Goal: Task Accomplishment & Management: Manage account settings

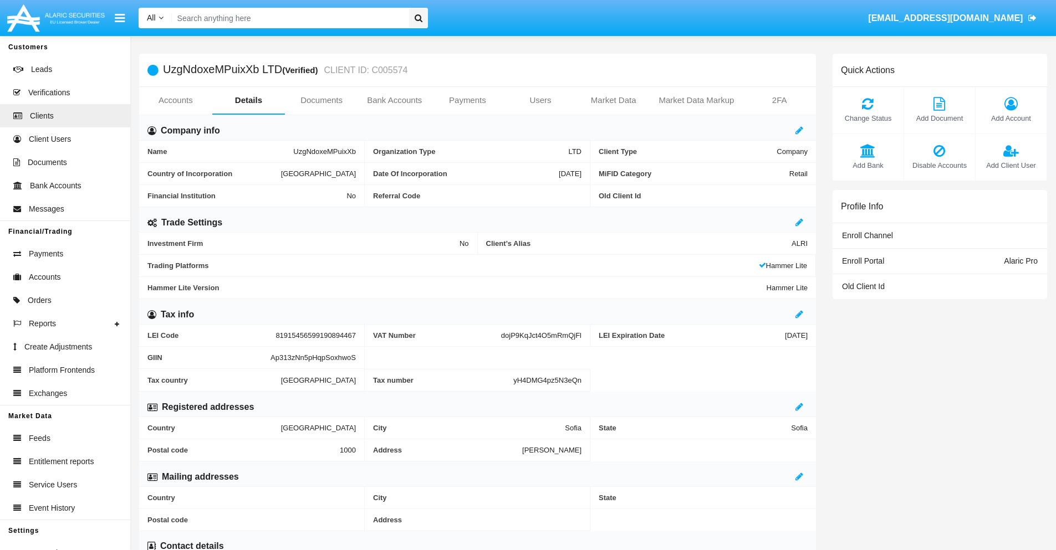
click at [1010, 118] on span "Add Account" at bounding box center [1011, 118] width 60 height 11
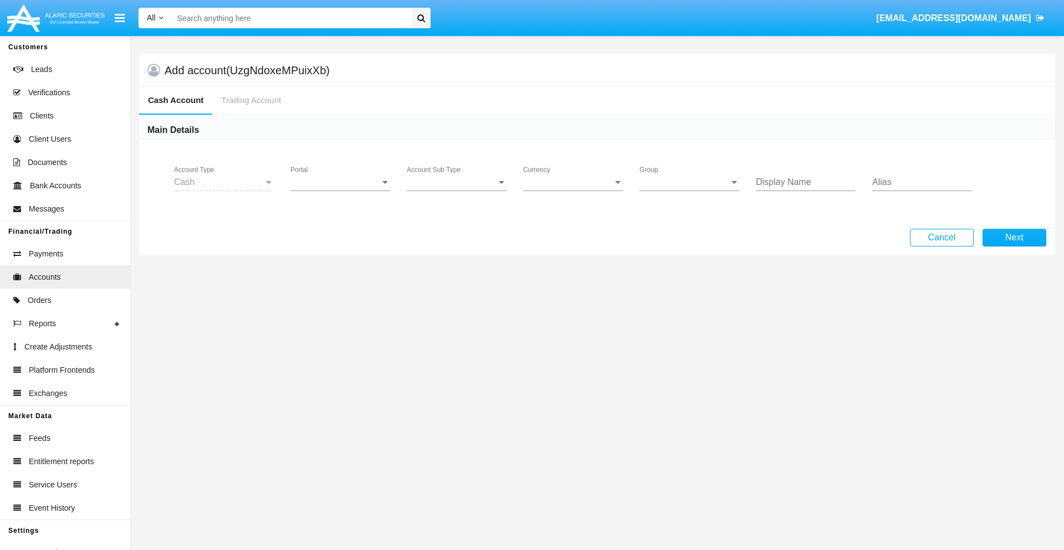
click at [340, 182] on span "Portal" at bounding box center [335, 182] width 90 height 10
click at [341, 191] on span "Alaric Pro" at bounding box center [341, 190] width 103 height 27
click at [457, 182] on span "Account Sub Type" at bounding box center [452, 182] width 90 height 10
click at [457, 191] on span "Trading Cash" at bounding box center [448, 190] width 82 height 27
click at [689, 182] on span "Group" at bounding box center [685, 182] width 90 height 10
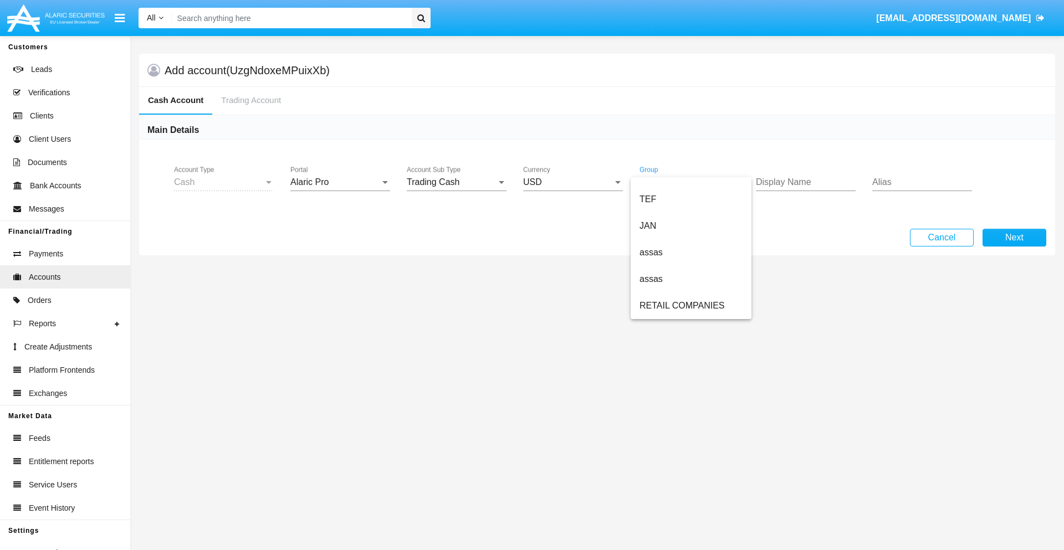
scroll to position [257, 0]
click at [691, 306] on span "ALARIC test" at bounding box center [691, 306] width 103 height 27
type input "grey"
type input "ivory"
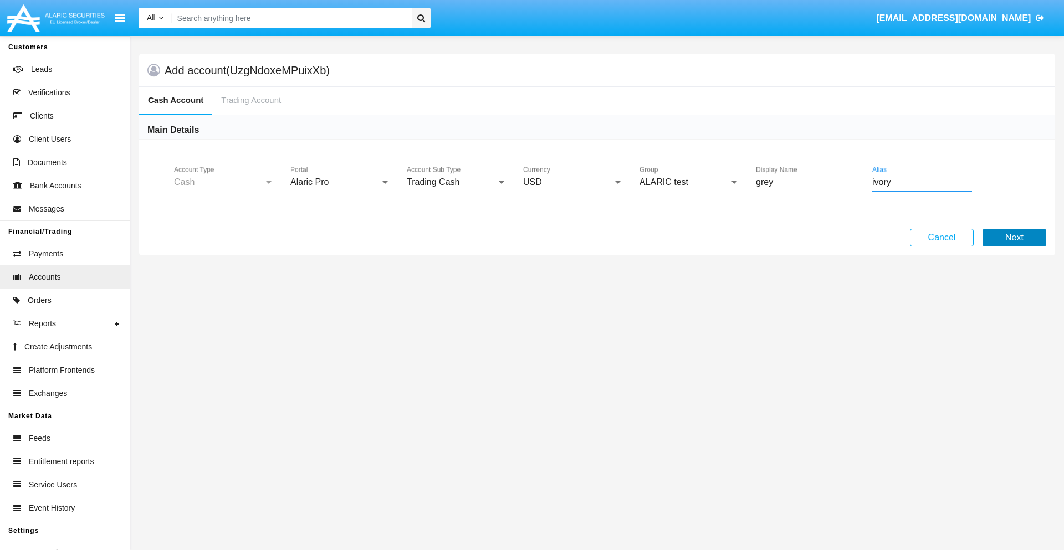
click at [1014, 238] on button "Next" at bounding box center [1015, 238] width 64 height 18
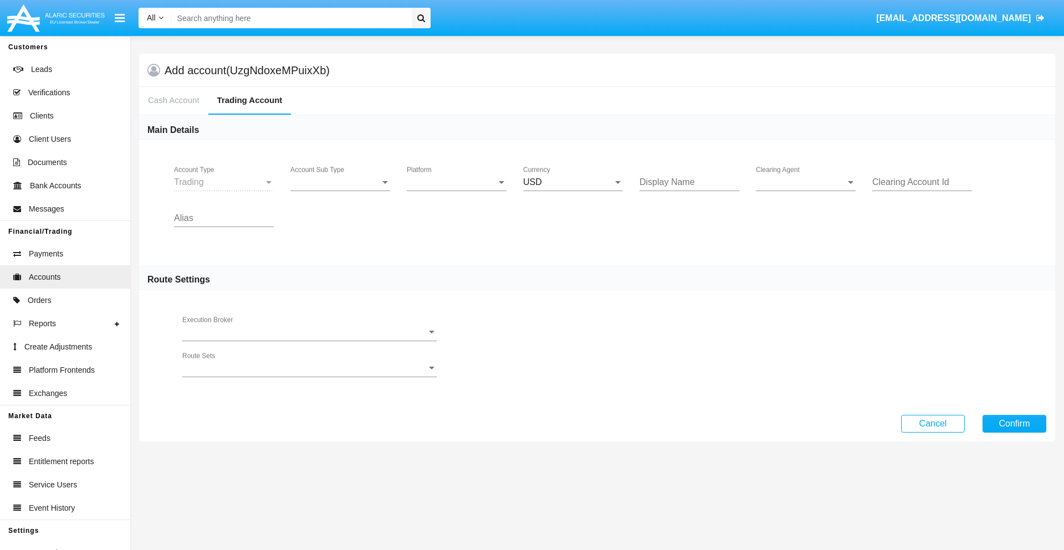
click at [340, 182] on span "Account Sub Type" at bounding box center [335, 182] width 90 height 10
click at [340, 191] on span "Trading" at bounding box center [331, 190] width 82 height 27
click at [457, 182] on span "Platform" at bounding box center [452, 182] width 90 height 10
click at [457, 191] on span "Hammer Lite" at bounding box center [457, 190] width 100 height 27
click at [806, 182] on span "Clearing Agent" at bounding box center [801, 182] width 90 height 10
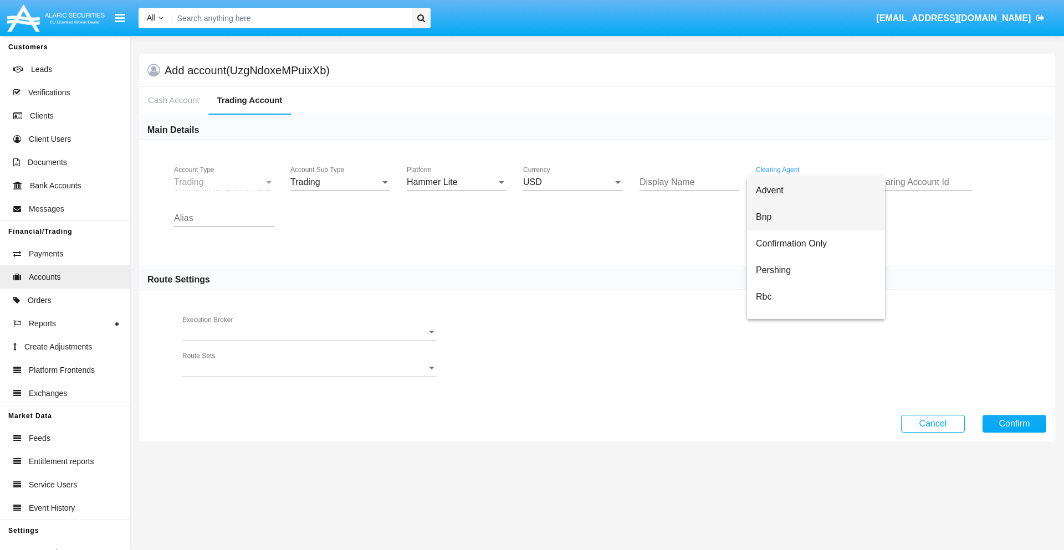
click at [816, 217] on span "Bnp" at bounding box center [816, 217] width 120 height 27
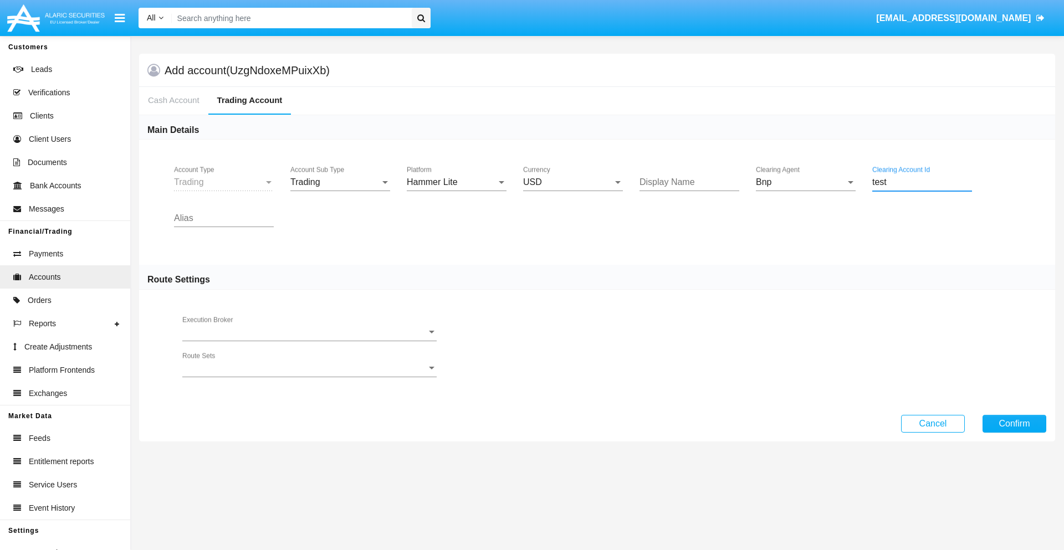
type input "test"
type input "maroon"
type input "black"
click at [1014, 423] on button "Confirm" at bounding box center [1015, 424] width 64 height 18
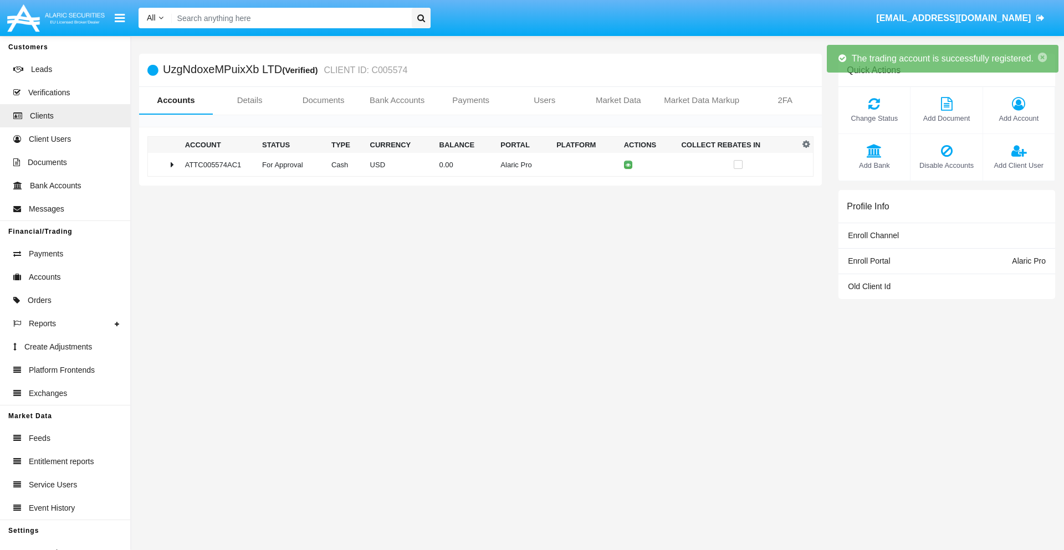
click at [476, 165] on td "0.00" at bounding box center [466, 165] width 62 height 24
click at [628, 165] on icon at bounding box center [630, 164] width 5 height 5
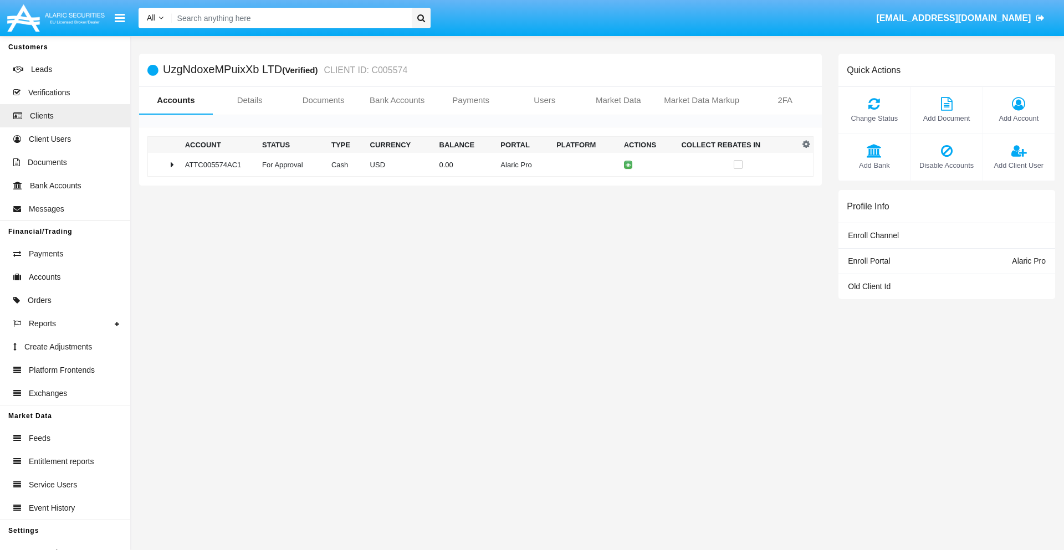
click at [476, 165] on td "0.00" at bounding box center [466, 165] width 62 height 24
click at [628, 188] on icon at bounding box center [630, 188] width 5 height 5
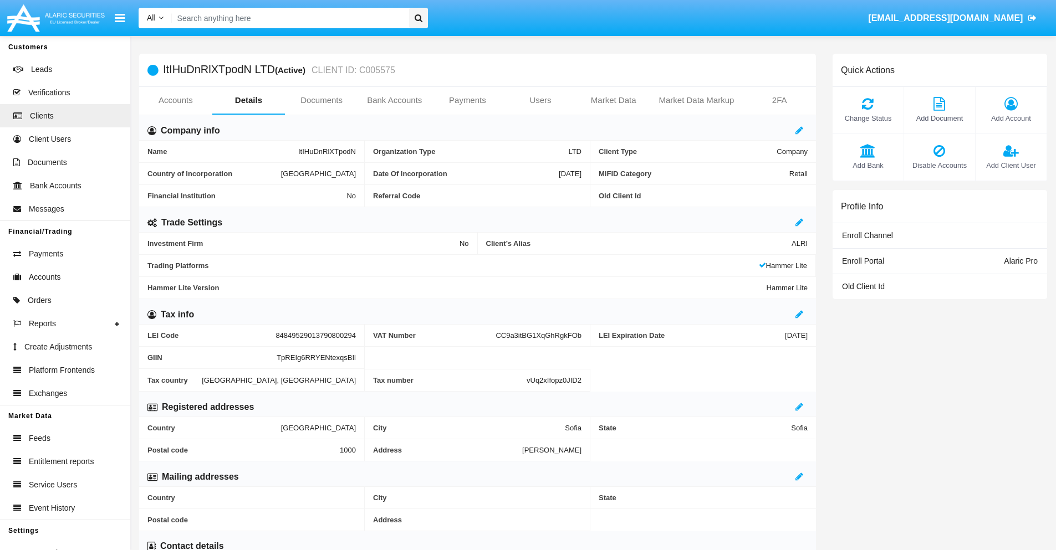
click at [175, 100] on link "Accounts" at bounding box center [175, 100] width 73 height 27
click at [1010, 118] on span "Add Account" at bounding box center [1011, 118] width 60 height 11
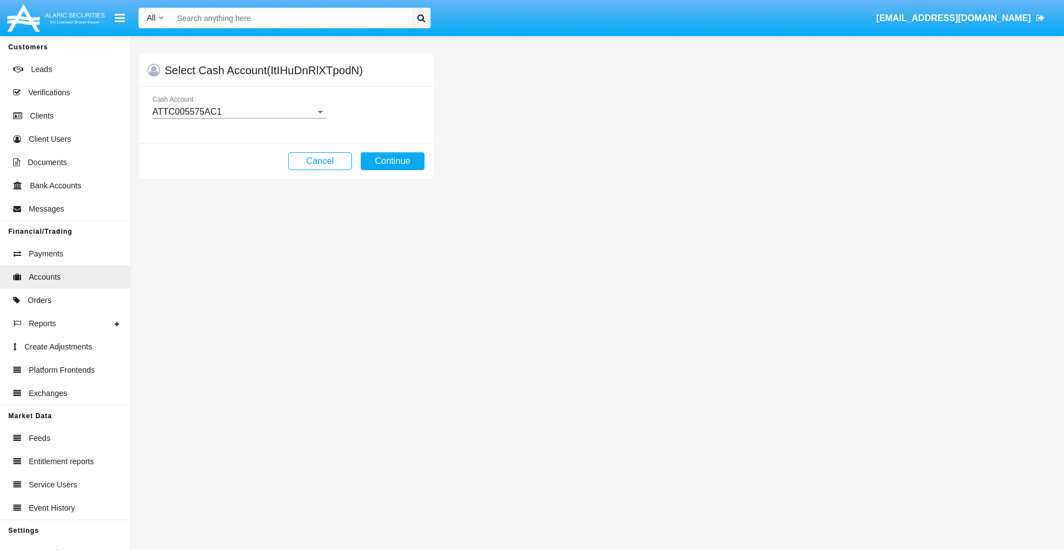
click at [238, 112] on div "ATTC005575AC1" at bounding box center [233, 112] width 163 height 10
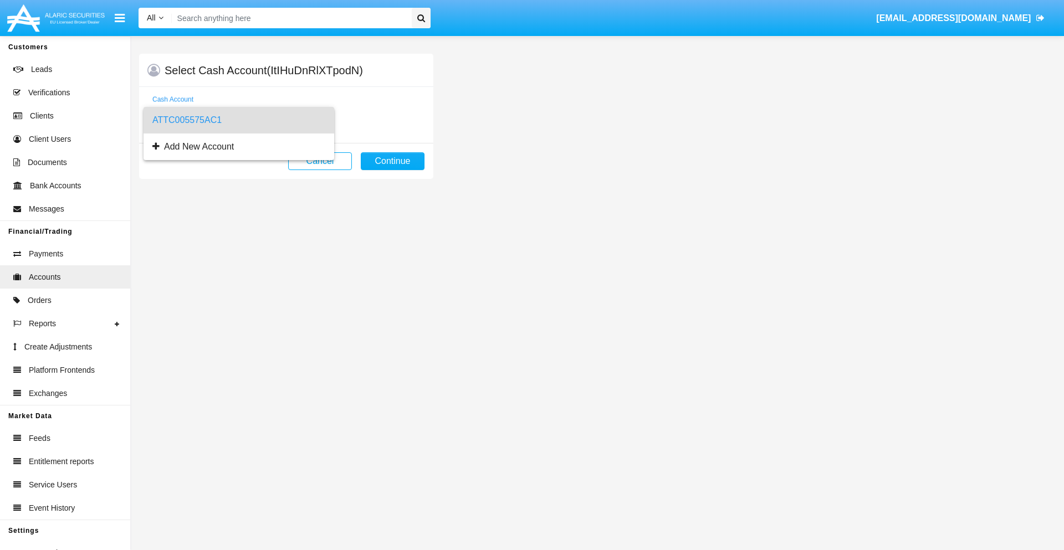
click at [238, 120] on span "ATTC005575AC1" at bounding box center [238, 120] width 173 height 27
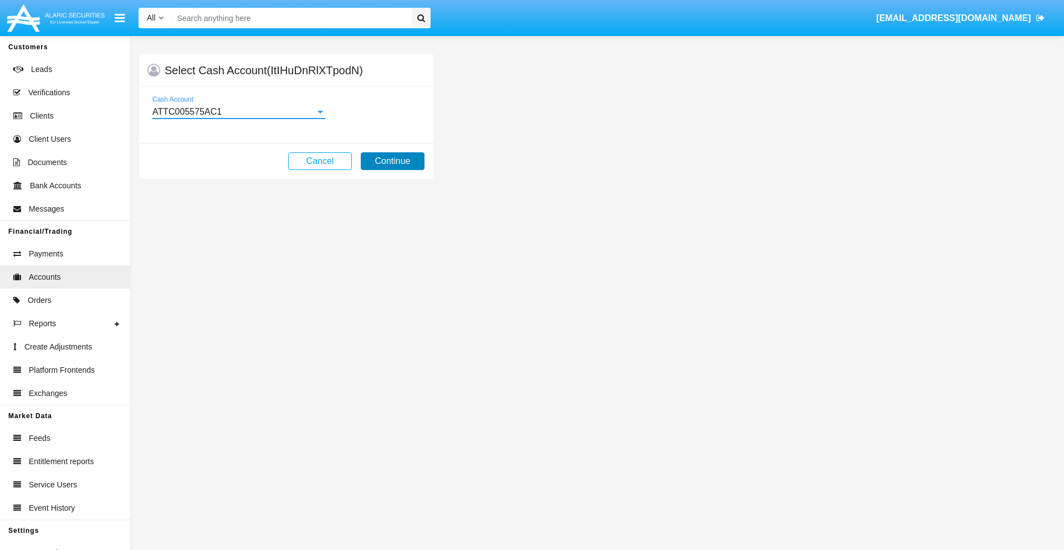
click at [392, 161] on button "Continue" at bounding box center [393, 161] width 64 height 18
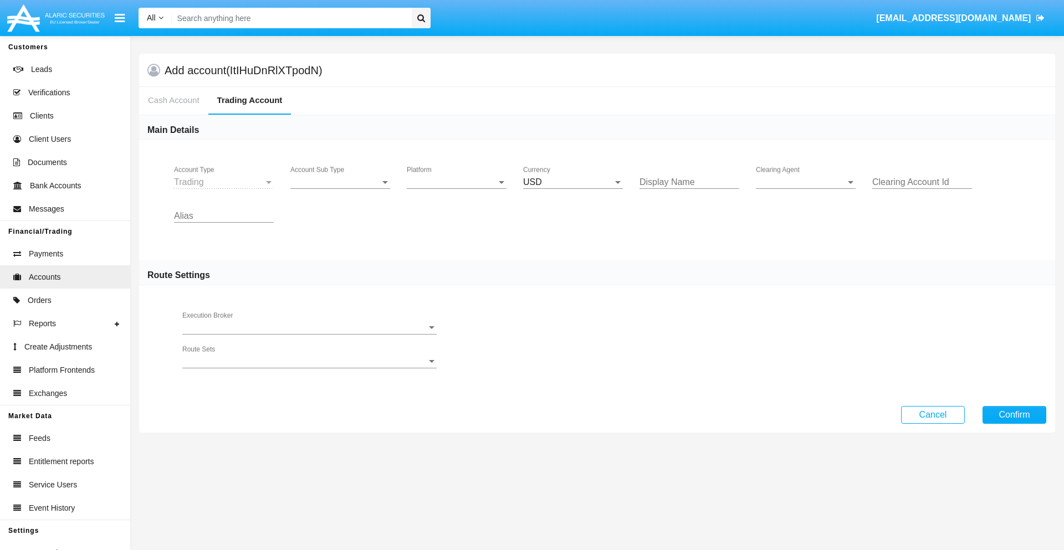
click at [340, 182] on span "Account Sub Type" at bounding box center [335, 182] width 90 height 10
click at [340, 191] on span "Trading" at bounding box center [340, 190] width 100 height 27
click at [457, 182] on span "Platform" at bounding box center [452, 182] width 90 height 10
click at [457, 191] on span "Hammer Lite" at bounding box center [457, 190] width 100 height 27
click at [806, 182] on span "Clearing Agent" at bounding box center [801, 182] width 90 height 10
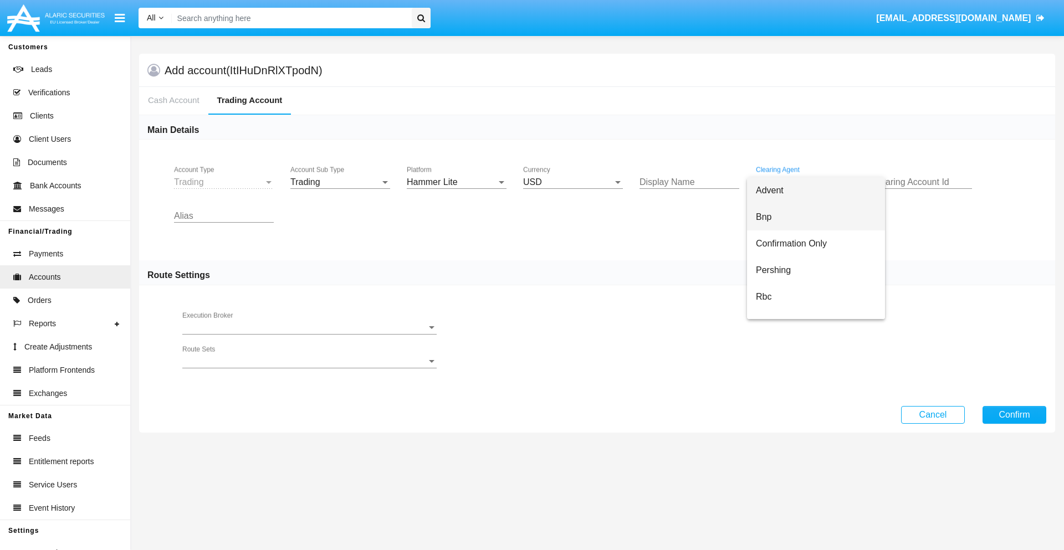
click at [816, 217] on span "Bnp" at bounding box center [816, 217] width 120 height 27
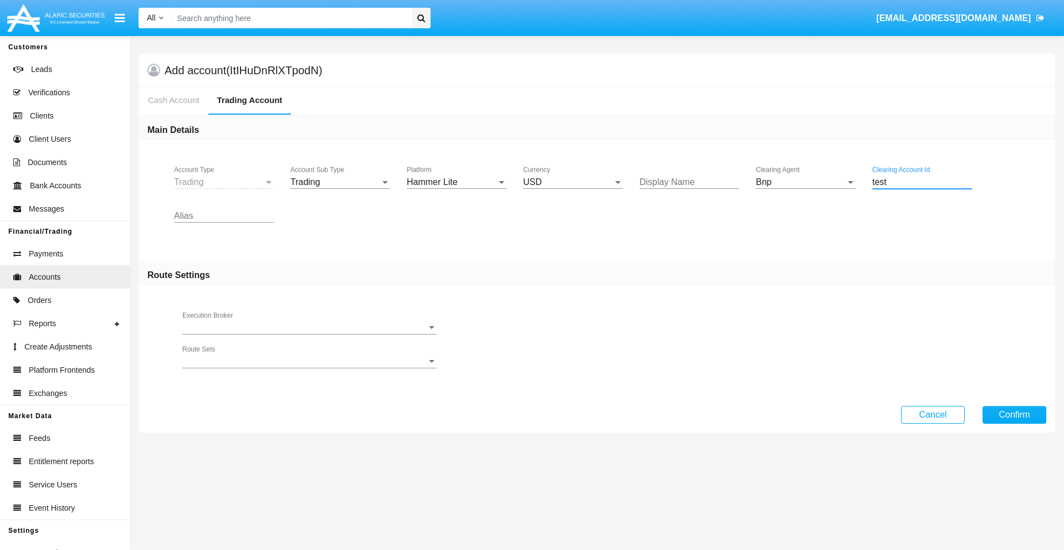
type input "test"
type input "tan"
type input "azure"
click at [1014, 415] on button "Confirm" at bounding box center [1015, 415] width 64 height 18
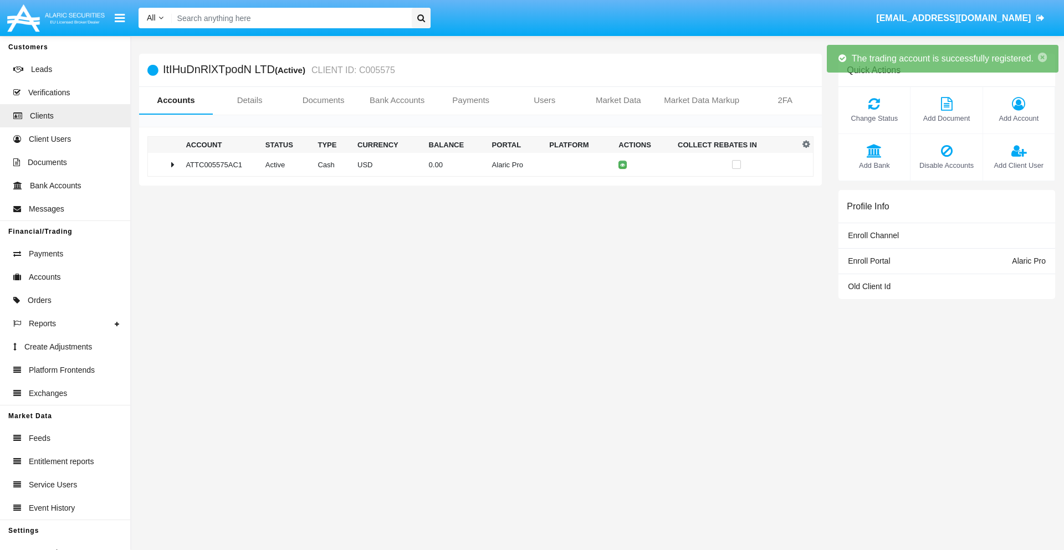
click at [476, 165] on td "0.00" at bounding box center [456, 165] width 63 height 24
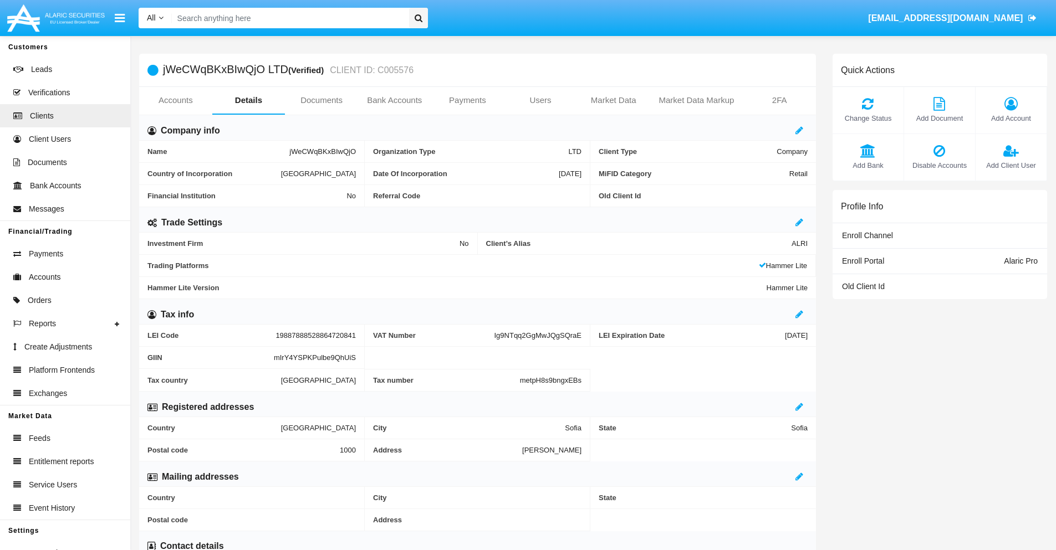
click at [175, 100] on link "Accounts" at bounding box center [175, 100] width 73 height 27
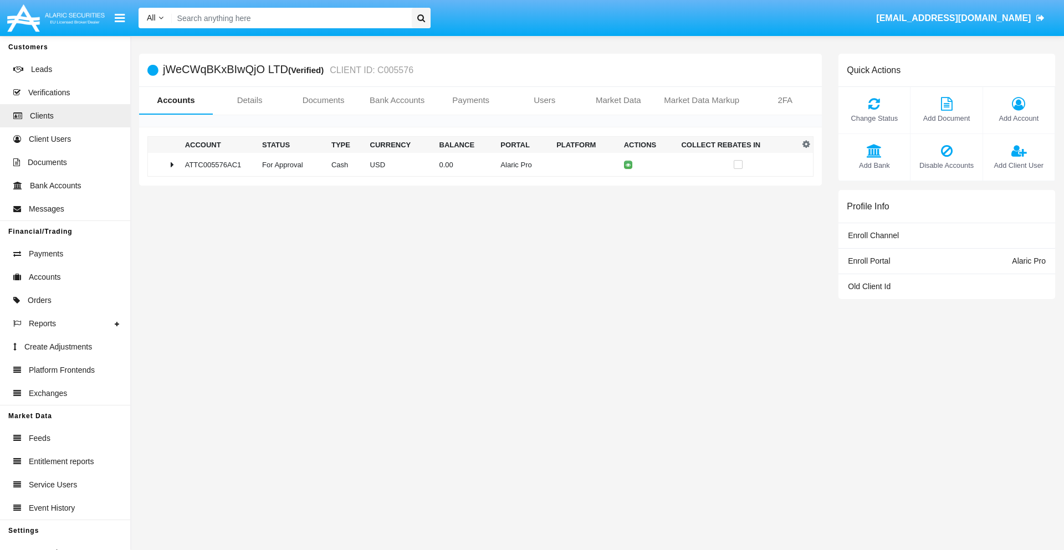
click at [874, 118] on span "Change Status" at bounding box center [874, 118] width 60 height 11
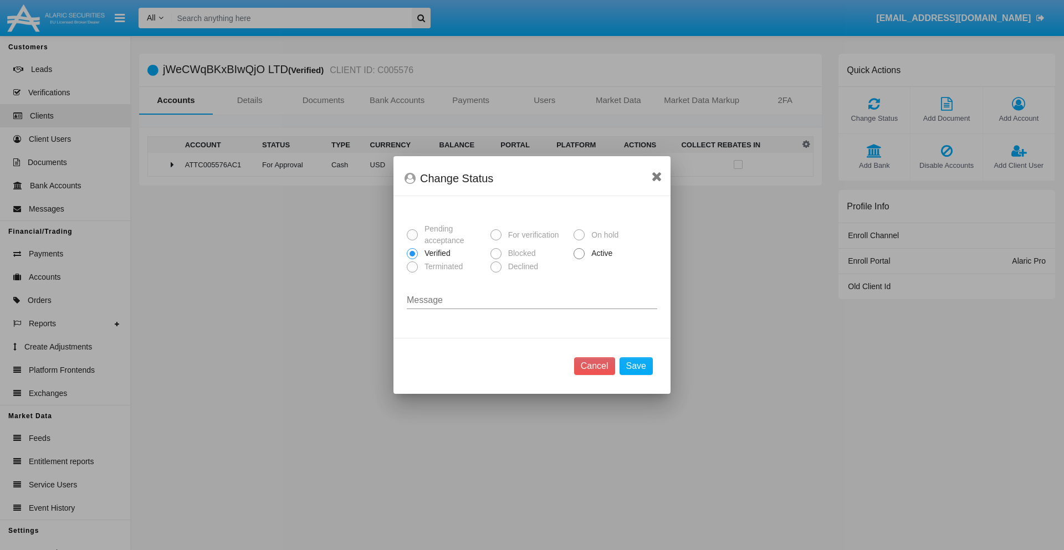
click at [600, 253] on span "Active" at bounding box center [600, 254] width 30 height 12
click at [579, 259] on input "Active" at bounding box center [579, 259] width 1 height 1
radio input "true"
click at [636, 366] on button "Save" at bounding box center [636, 366] width 33 height 18
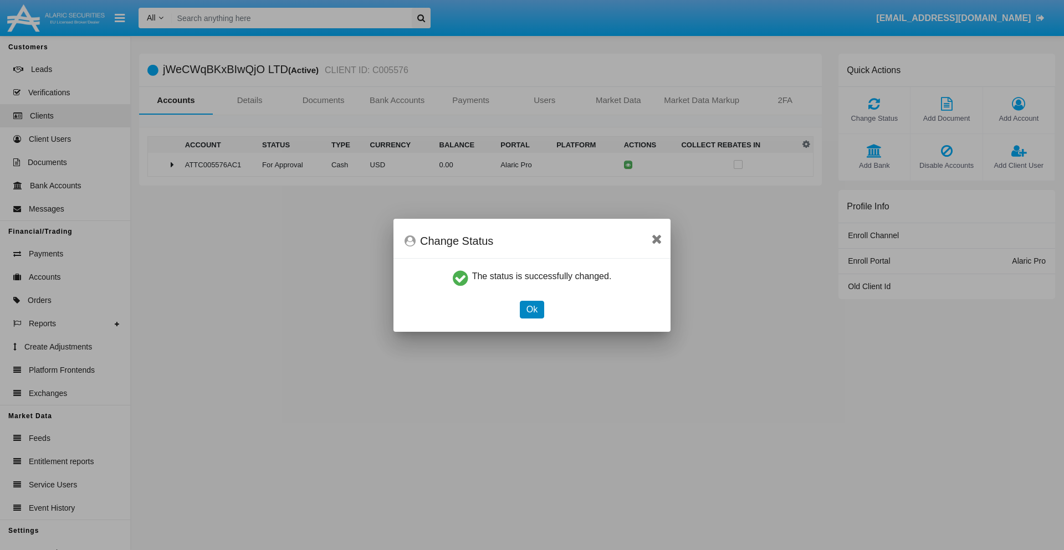
click at [531, 309] on button "Ok" at bounding box center [532, 310] width 24 height 18
